Goal: Task Accomplishment & Management: Manage account settings

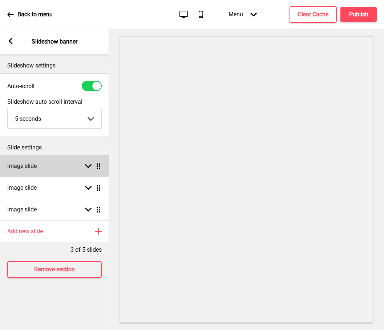
click at [87, 169] on rect at bounding box center [88, 166] width 7 height 7
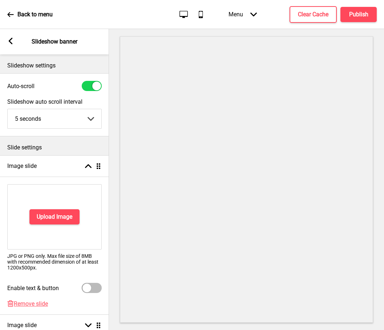
click at [16, 45] on div "Arrow left Slideshow banner" at bounding box center [54, 41] width 109 height 25
click at [6, 43] on div "Arrow left Slideshow banner" at bounding box center [54, 41] width 109 height 25
click at [12, 42] on rect at bounding box center [10, 41] width 7 height 7
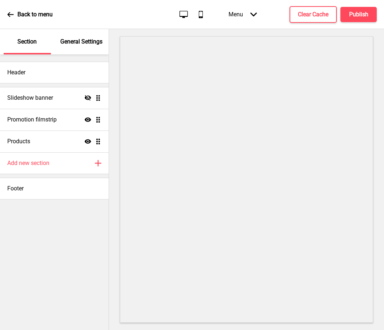
click at [246, 16] on div "Menu Arrow down" at bounding box center [242, 14] width 43 height 21
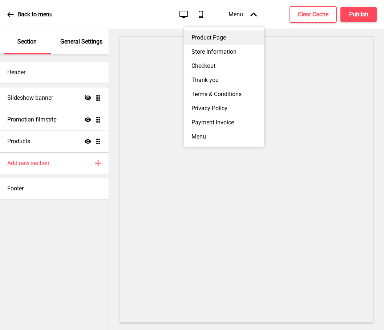
click at [227, 39] on div "Product Page" at bounding box center [224, 37] width 80 height 14
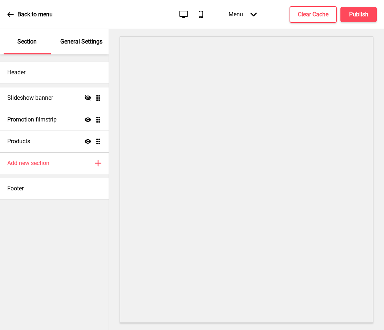
click at [252, 18] on div "Menu Arrow down" at bounding box center [242, 14] width 43 height 21
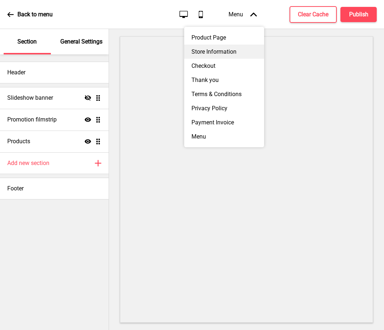
click at [227, 52] on div "Store Information" at bounding box center [224, 52] width 80 height 14
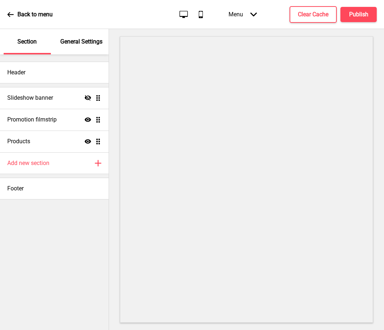
click at [245, 19] on div "Menu Arrow down" at bounding box center [242, 14] width 43 height 21
click at [82, 49] on div "General Settings" at bounding box center [81, 41] width 47 height 25
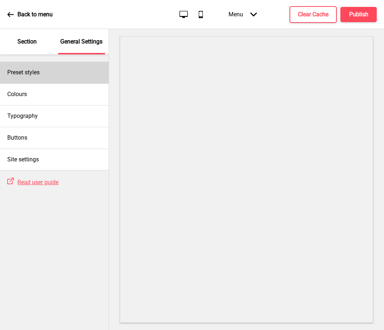
click at [38, 77] on div "Preset styles" at bounding box center [54, 73] width 109 height 22
select select "modern"
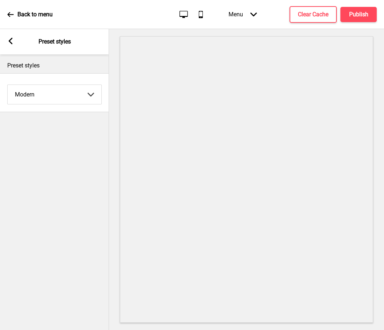
click at [11, 45] on div "Arrow left" at bounding box center [10, 42] width 7 height 8
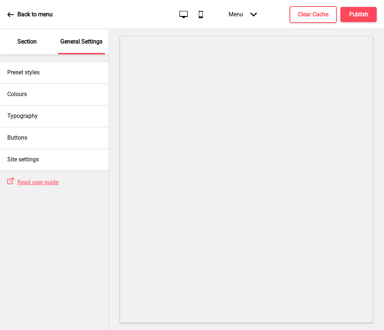
click at [14, 41] on div "Section" at bounding box center [27, 41] width 47 height 25
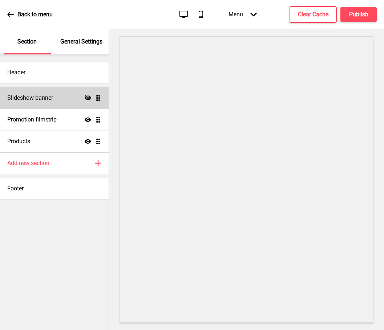
click at [89, 98] on icon at bounding box center [88, 97] width 7 height 5
click at [101, 98] on ul "Slideshow banner Show Drag Promotion filmstrip Show Drag Products Show Drag" at bounding box center [54, 119] width 109 height 65
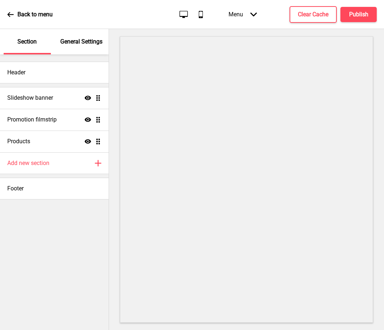
click at [86, 39] on p "General Settings" at bounding box center [81, 42] width 42 height 8
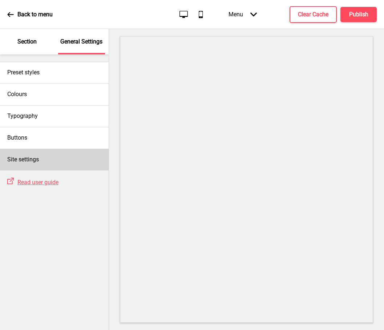
click at [40, 167] on div "Site settings" at bounding box center [54, 160] width 109 height 22
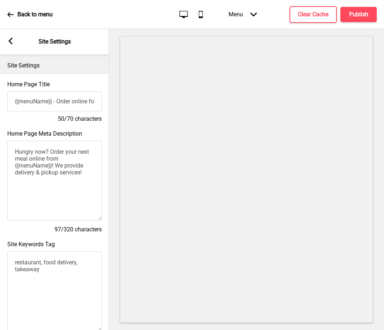
click at [11, 41] on rect at bounding box center [10, 41] width 7 height 7
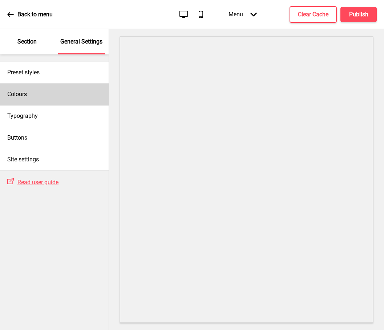
click at [42, 95] on div "Colours" at bounding box center [54, 94] width 109 height 22
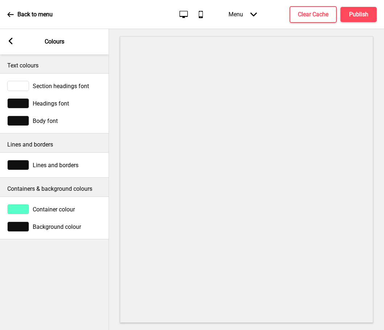
click at [13, 41] on rect at bounding box center [10, 41] width 7 height 7
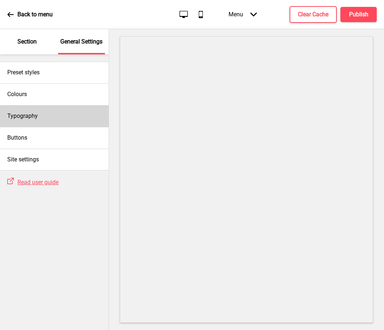
click at [39, 118] on div "Typography" at bounding box center [54, 116] width 109 height 22
select select "Roboto"
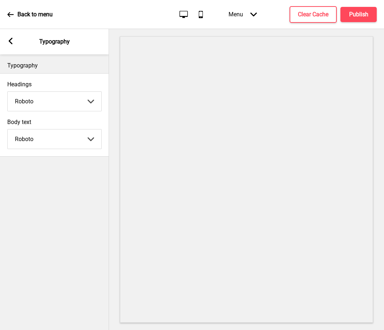
click at [11, 45] on div "Arrow left" at bounding box center [10, 42] width 7 height 8
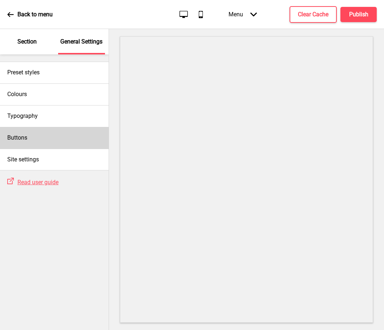
click at [31, 135] on div "Buttons" at bounding box center [54, 138] width 109 height 22
select select "square"
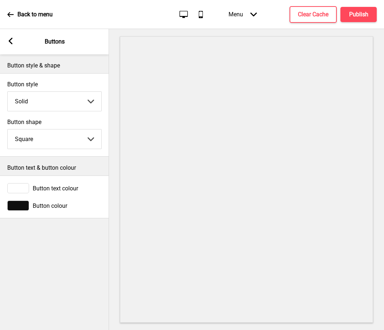
click at [15, 41] on div "Arrow left Buttons" at bounding box center [54, 41] width 109 height 25
click at [12, 43] on rect at bounding box center [10, 41] width 7 height 7
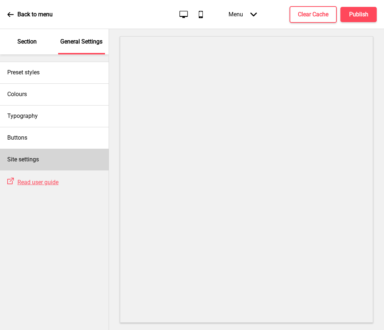
click at [35, 158] on h4 "Site settings" at bounding box center [23, 160] width 32 height 8
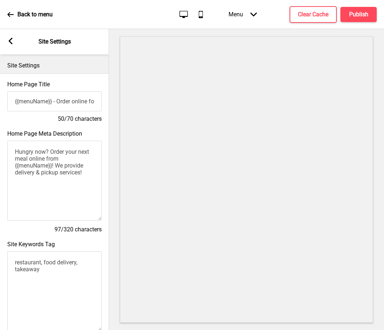
click at [11, 43] on icon at bounding box center [11, 41] width 4 height 7
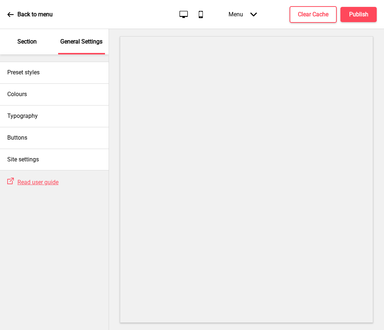
click at [28, 48] on div "Section" at bounding box center [27, 41] width 47 height 25
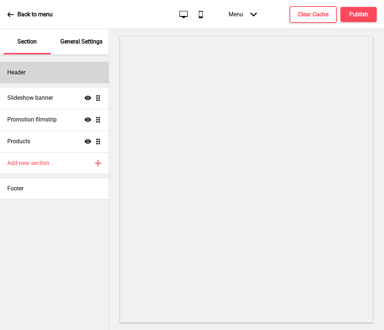
click at [40, 80] on div "Header" at bounding box center [54, 73] width 109 height 22
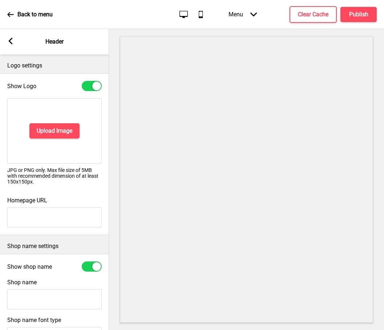
click at [232, 17] on div "Menu Arrow down" at bounding box center [242, 14] width 43 height 21
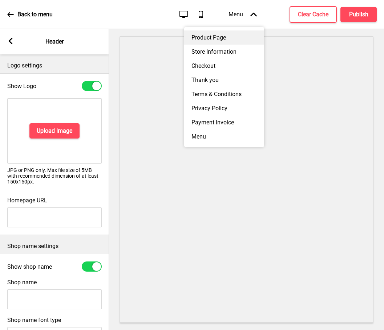
click at [218, 38] on div "Product Page" at bounding box center [224, 37] width 80 height 14
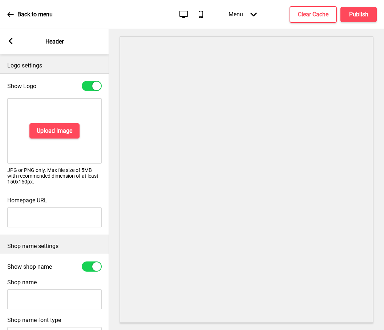
click at [245, 15] on div "Menu Arrow down" at bounding box center [242, 14] width 43 height 21
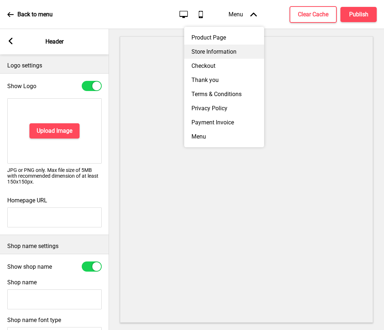
click at [236, 48] on div "Store Information" at bounding box center [224, 52] width 80 height 14
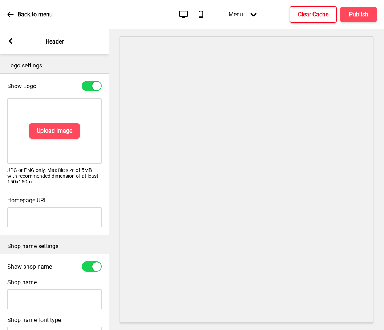
click at [294, 17] on button "Clear Cache" at bounding box center [312, 14] width 47 height 17
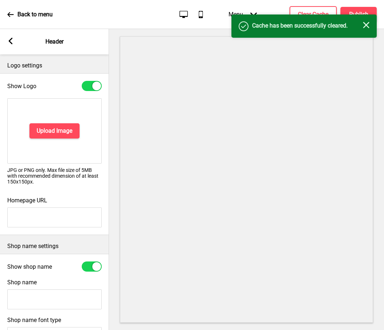
click at [367, 25] on icon "Close" at bounding box center [366, 25] width 7 height 7
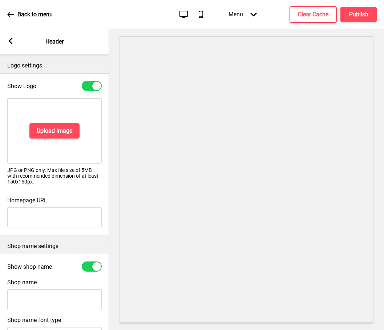
click at [11, 41] on rect at bounding box center [10, 41] width 7 height 7
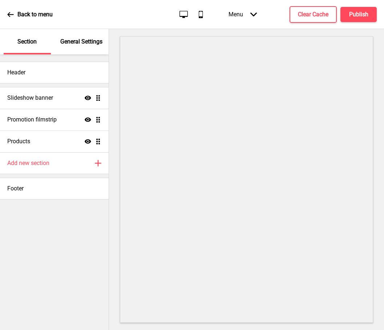
click at [3, 11] on div "Back to menu Desktop Mobile Menu Arrow down Product Page Store Information Chec…" at bounding box center [192, 14] width 384 height 29
click at [13, 13] on icon at bounding box center [10, 14] width 7 height 7
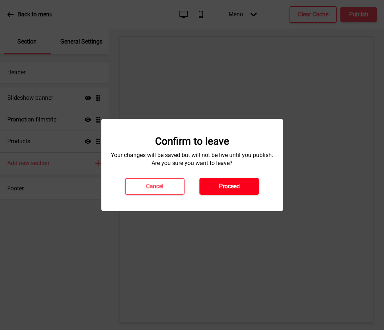
click at [230, 184] on h4 "Proceed" at bounding box center [229, 187] width 21 height 8
